Goal: Transaction & Acquisition: Purchase product/service

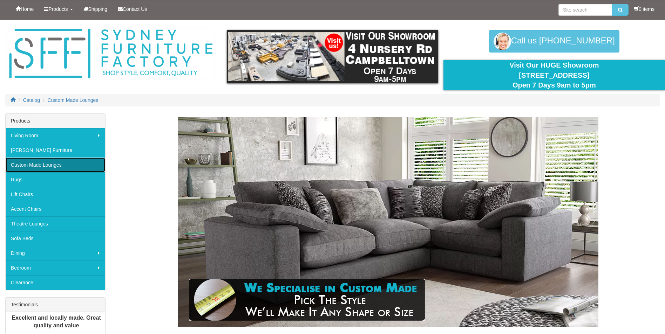
click at [15, 162] on link "Custom Made Lounges" at bounding box center [56, 165] width 100 height 15
click at [43, 164] on link "Custom Made Lounges" at bounding box center [56, 165] width 100 height 15
click at [34, 163] on link "Custom Made Lounges" at bounding box center [56, 165] width 100 height 15
